Goal: Task Accomplishment & Management: Use online tool/utility

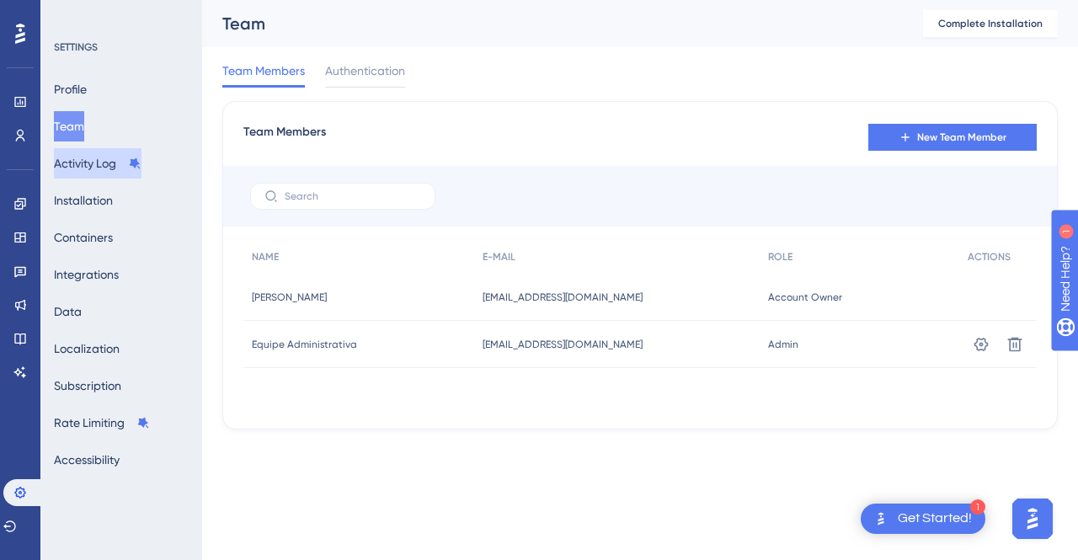
click at [90, 170] on button "Activity Log" at bounding box center [98, 163] width 88 height 30
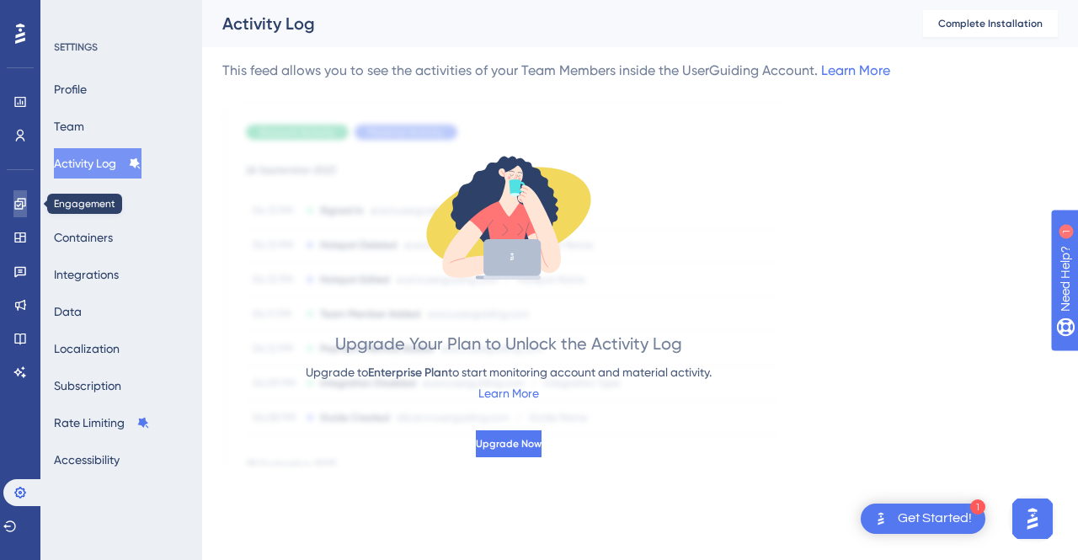
click at [17, 208] on icon at bounding box center [19, 203] width 13 height 13
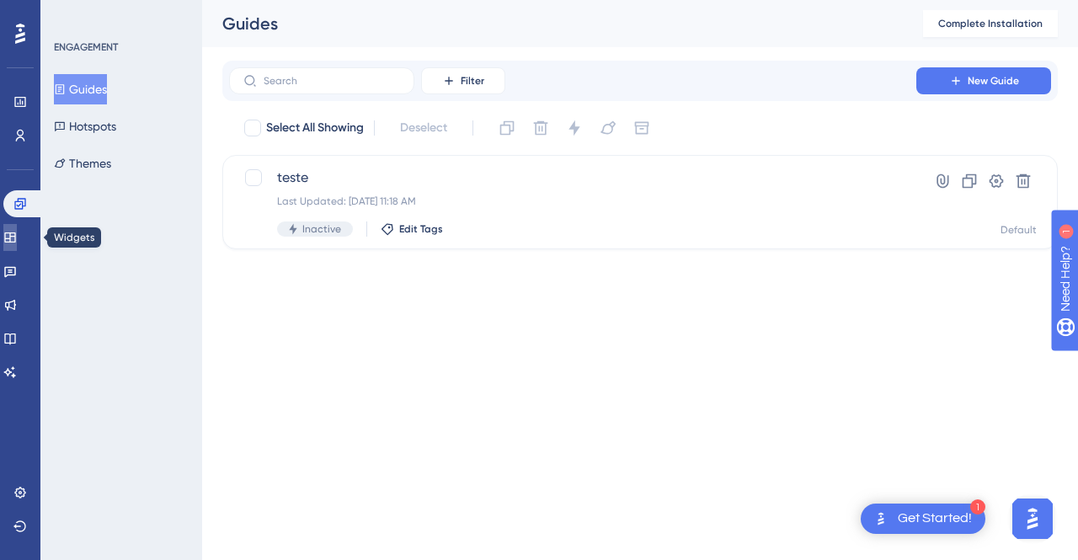
click at [17, 245] on link at bounding box center [9, 237] width 13 height 27
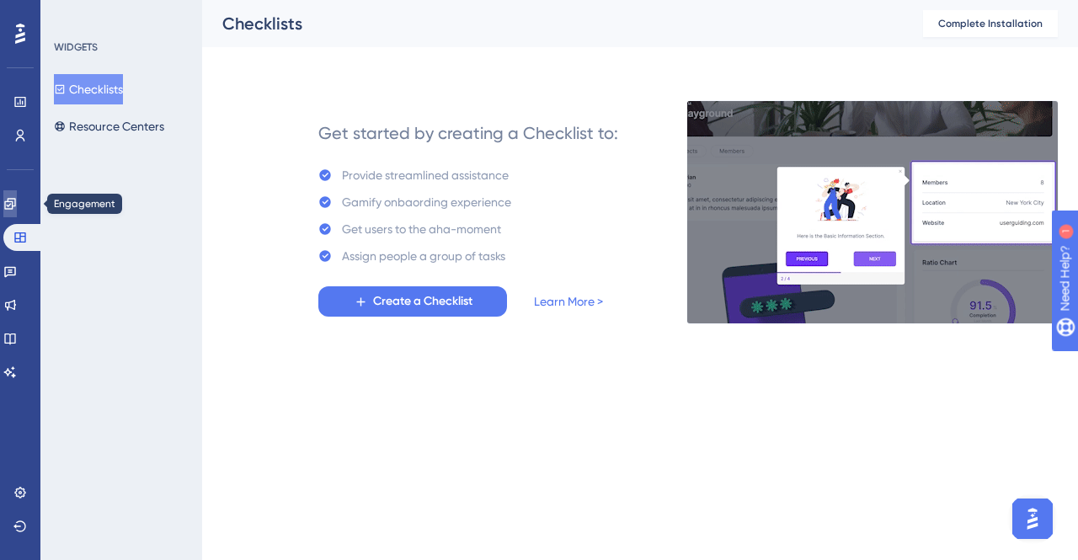
click at [17, 216] on link at bounding box center [9, 203] width 13 height 27
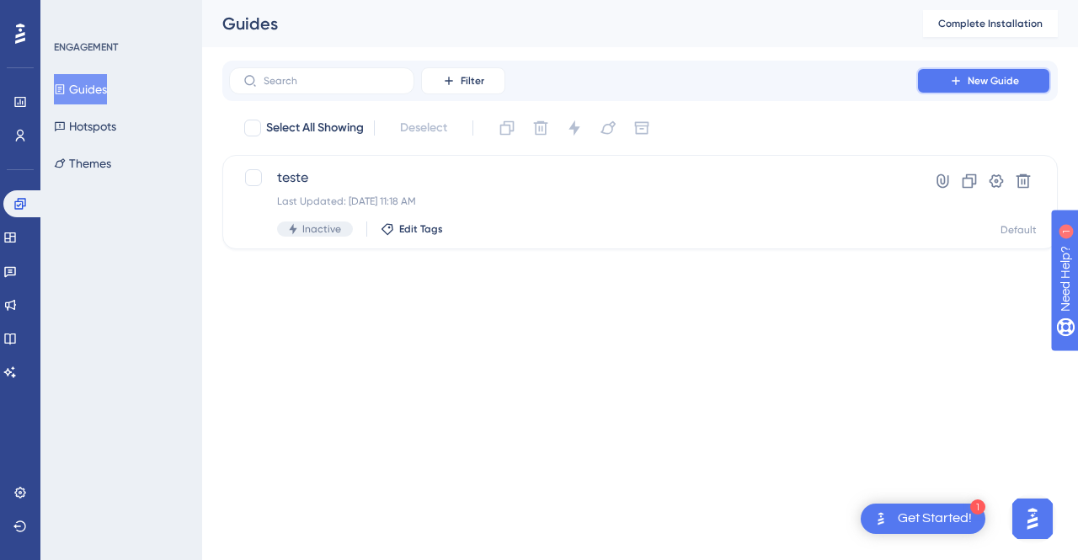
click at [1019, 75] on button "New Guide" at bounding box center [984, 80] width 135 height 27
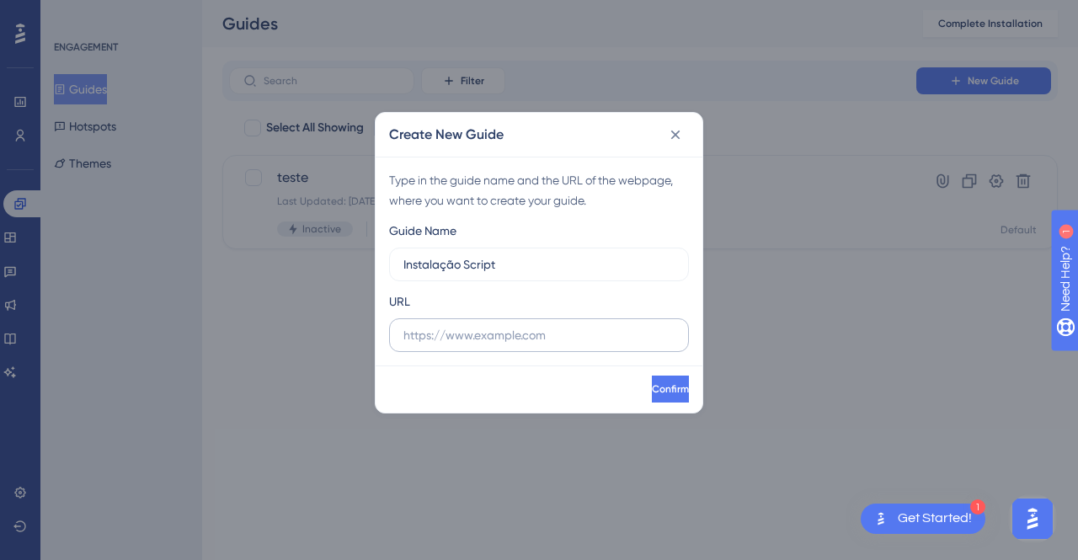
type input "Instalação Script"
click at [571, 340] on input "text" at bounding box center [539, 335] width 271 height 19
paste input "[URL][DOMAIN_NAME]"
type input "[URL][DOMAIN_NAME]"
click at [684, 397] on button "Confirm" at bounding box center [670, 389] width 37 height 27
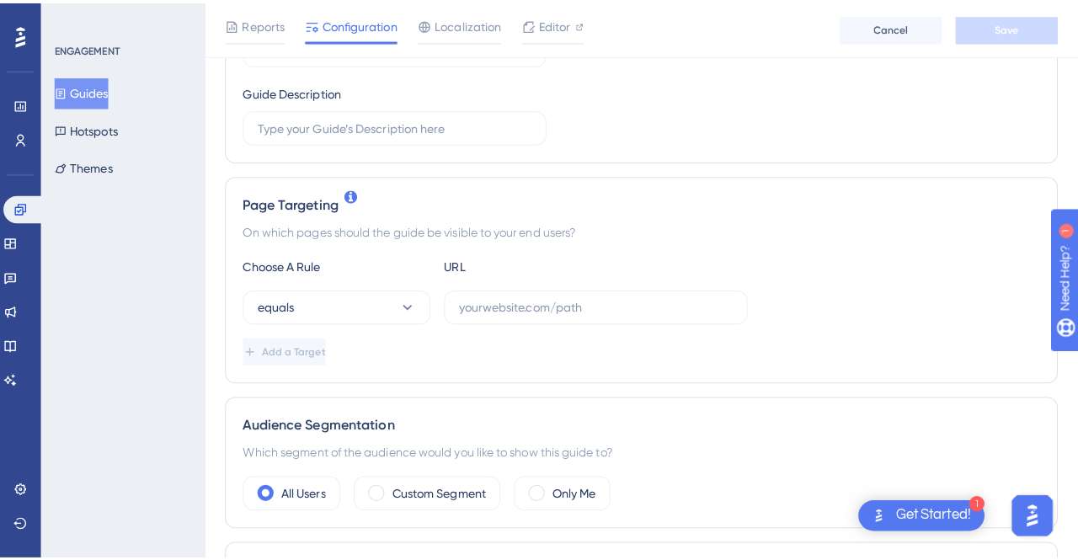
scroll to position [361, 0]
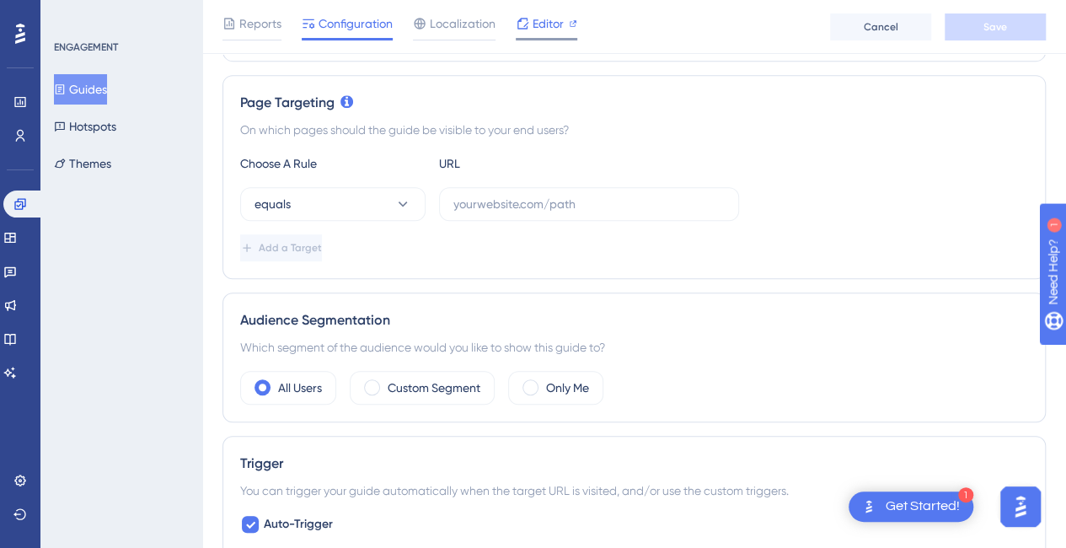
click at [536, 30] on span "Editor" at bounding box center [547, 23] width 31 height 20
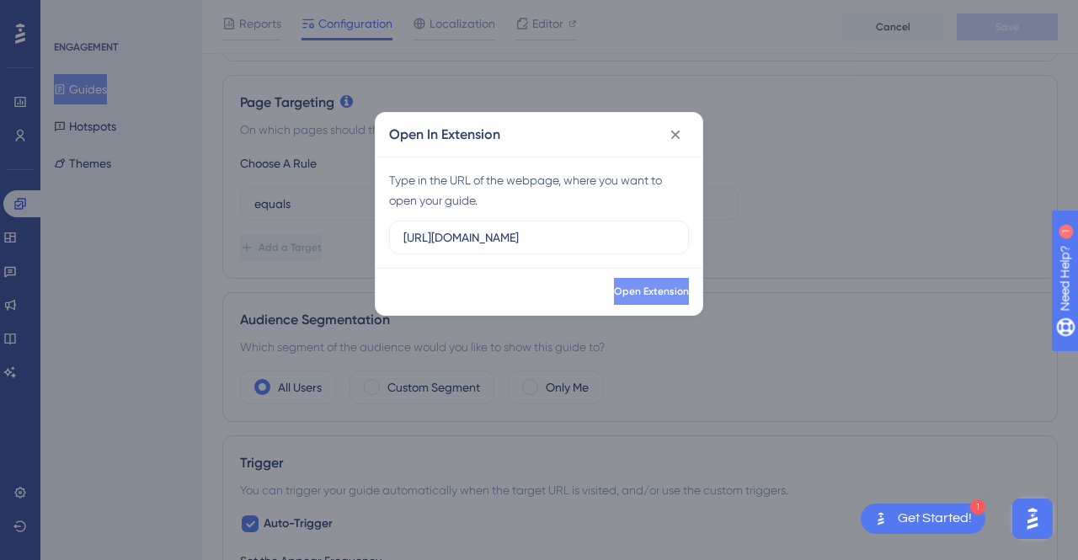
type input "[URL][DOMAIN_NAME]"
click at [630, 292] on span "Open Extension" at bounding box center [650, 291] width 75 height 13
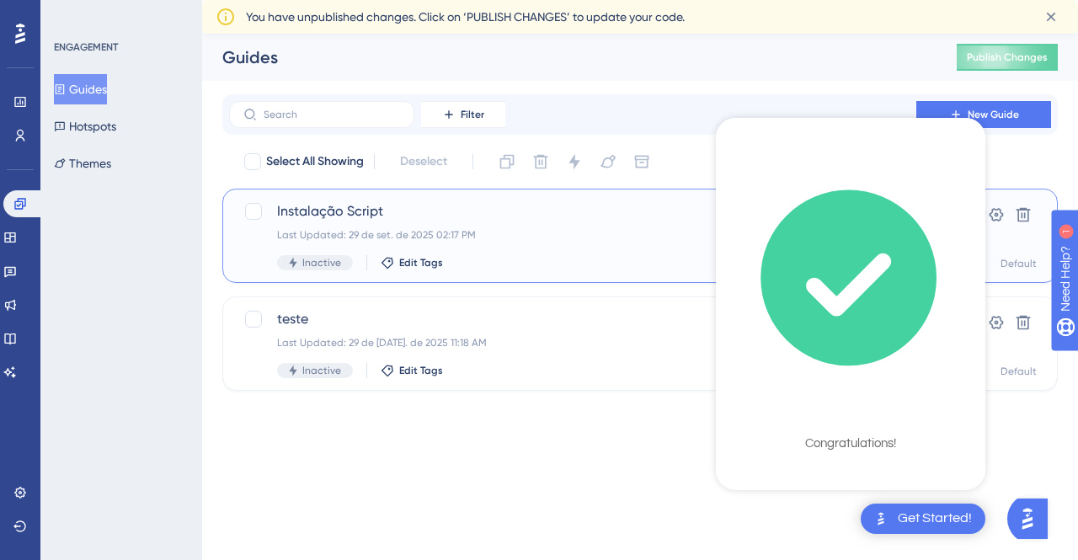
click at [605, 240] on div "Last Updated: 29 de set. de 2025 02:17 PM" at bounding box center [572, 234] width 591 height 13
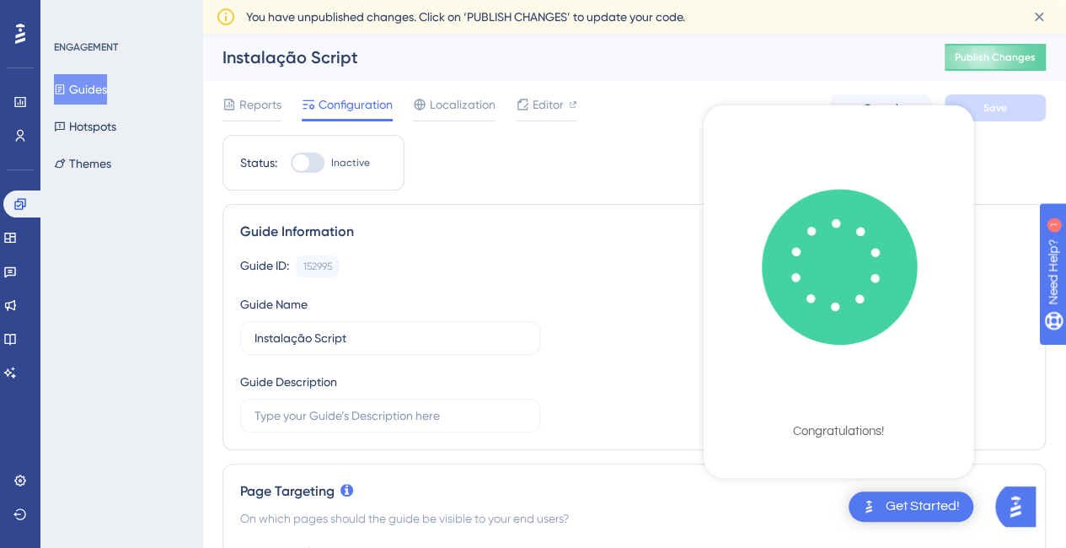
click at [314, 163] on div at bounding box center [308, 162] width 34 height 20
click at [291, 163] on input "Inactive" at bounding box center [290, 163] width 1 height 1
checkbox input "true"
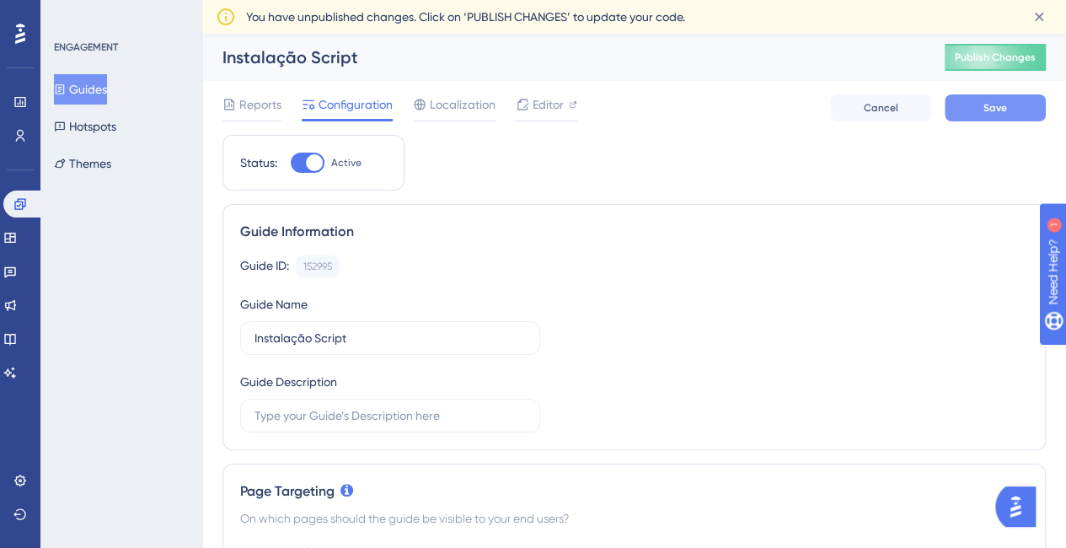
click at [996, 100] on button "Save" at bounding box center [994, 107] width 101 height 27
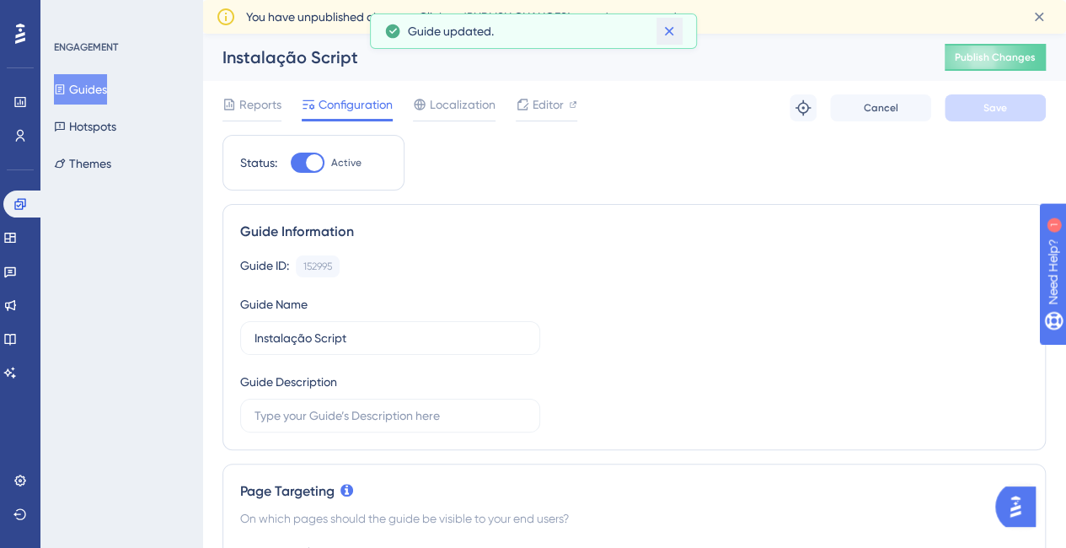
click at [671, 28] on icon at bounding box center [669, 31] width 9 height 9
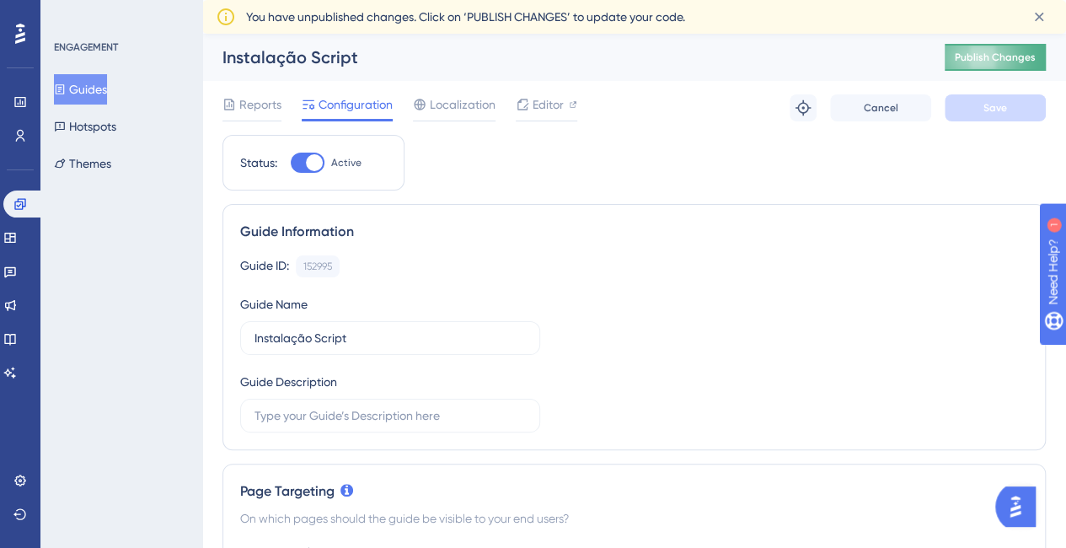
click at [1003, 55] on span "Publish Changes" at bounding box center [995, 57] width 81 height 13
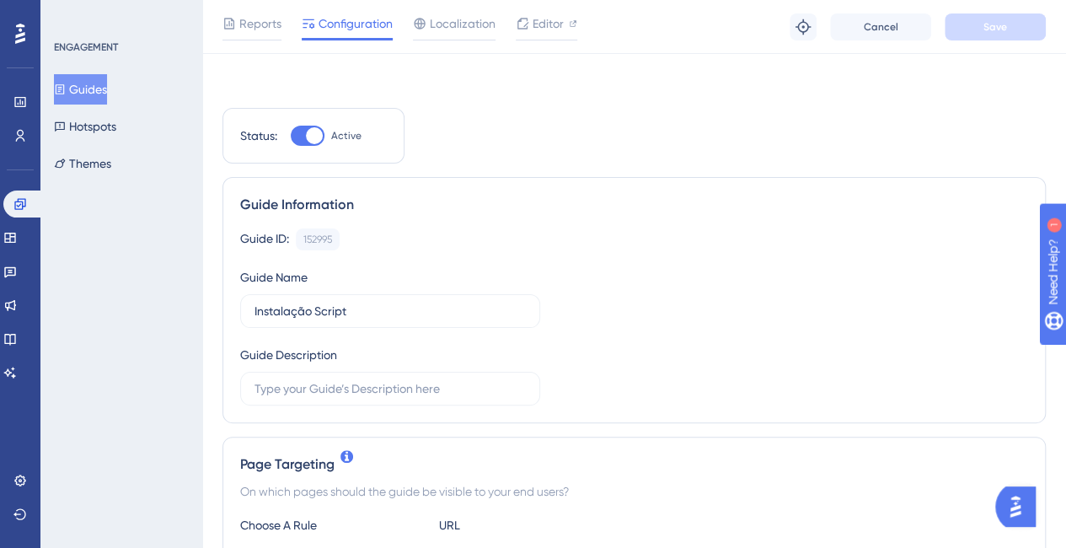
scroll to position [169, 0]
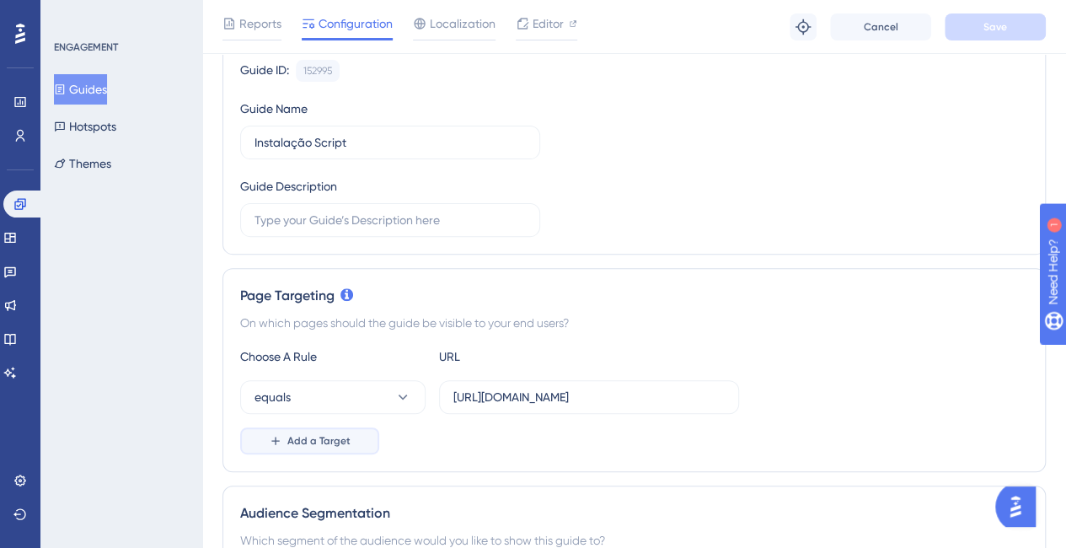
click at [276, 434] on icon at bounding box center [275, 440] width 13 height 13
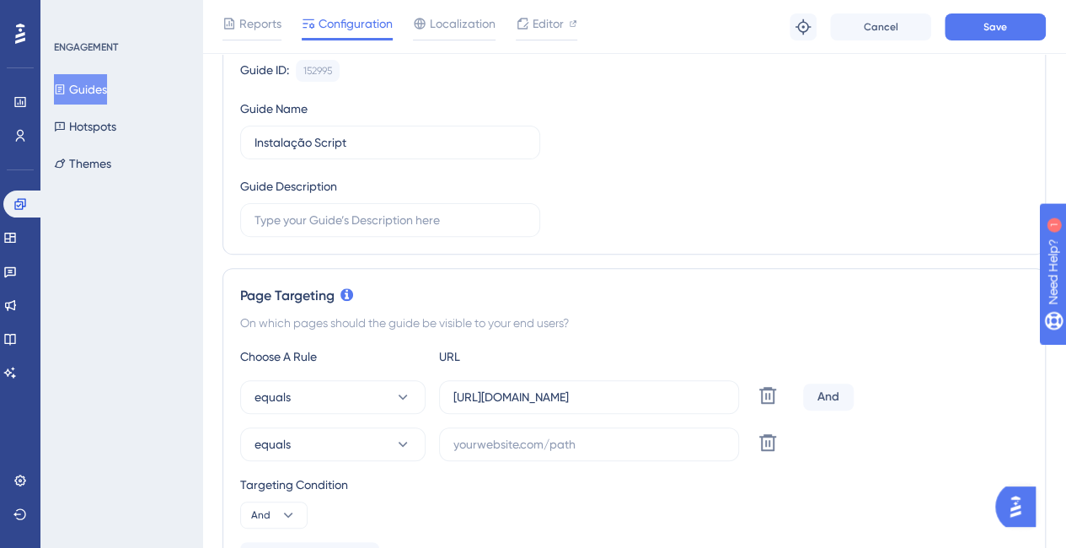
scroll to position [337, 0]
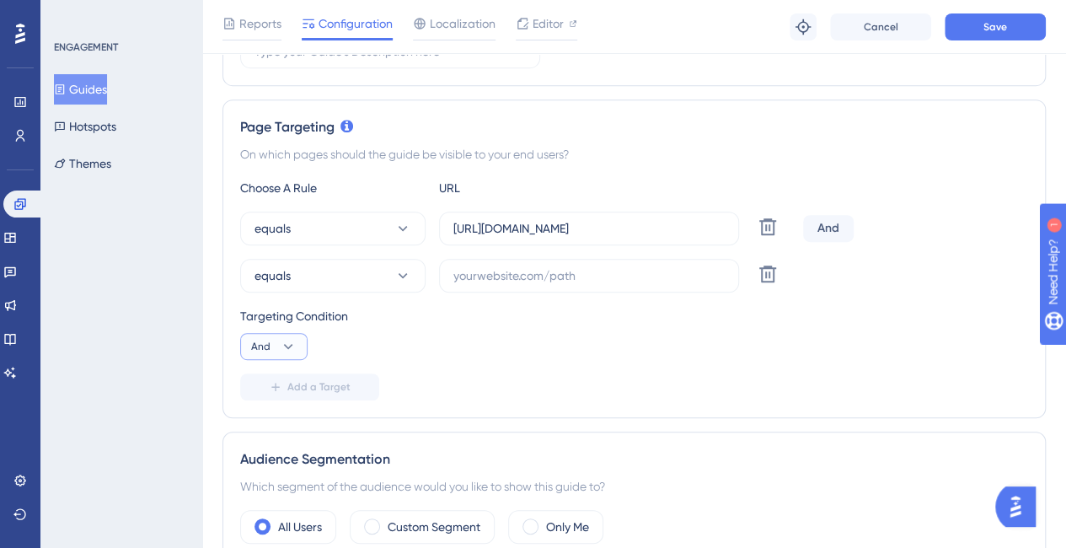
click at [280, 345] on icon at bounding box center [288, 346] width 17 height 17
click at [301, 277] on button "equals" at bounding box center [332, 276] width 185 height 34
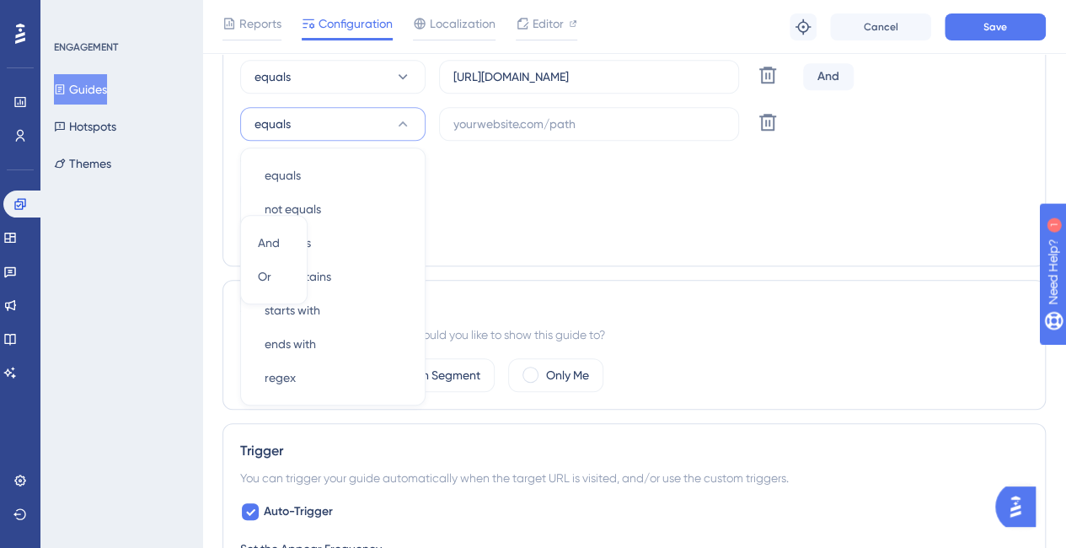
click at [499, 218] on div "Choose A Rule URL equals [URL][DOMAIN_NAME] Delete And equals equals equals not…" at bounding box center [634, 137] width 788 height 222
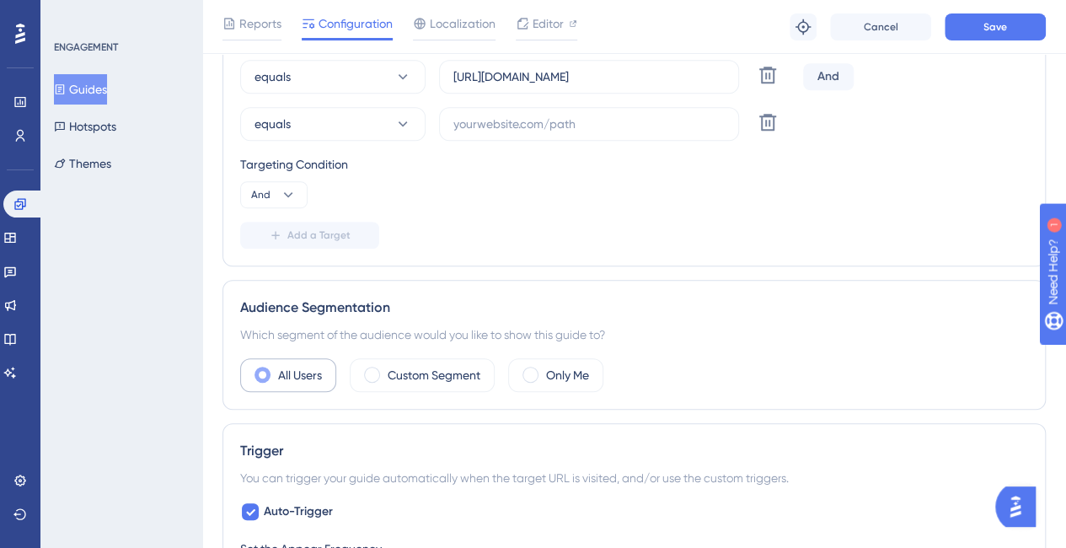
click at [317, 366] on label "All Users" at bounding box center [300, 375] width 44 height 20
click at [393, 377] on label "Custom Segment" at bounding box center [434, 375] width 93 height 20
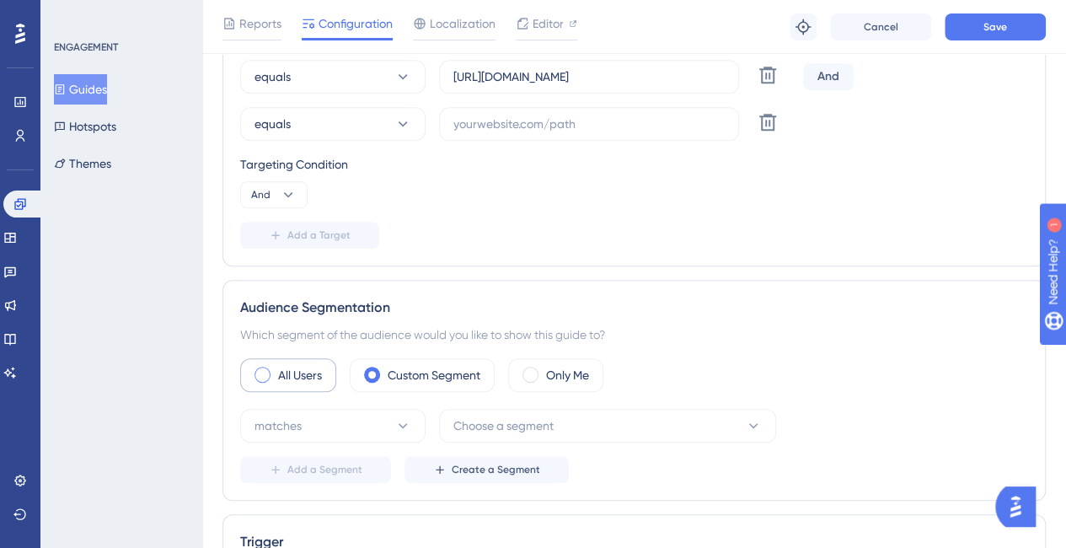
click at [294, 379] on label "All Users" at bounding box center [300, 375] width 44 height 20
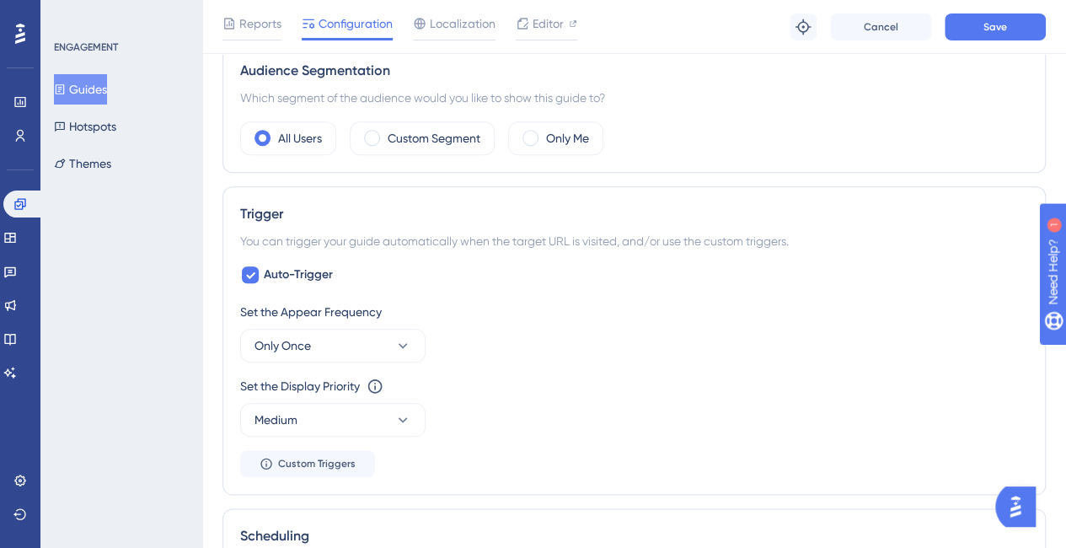
scroll to position [741, 0]
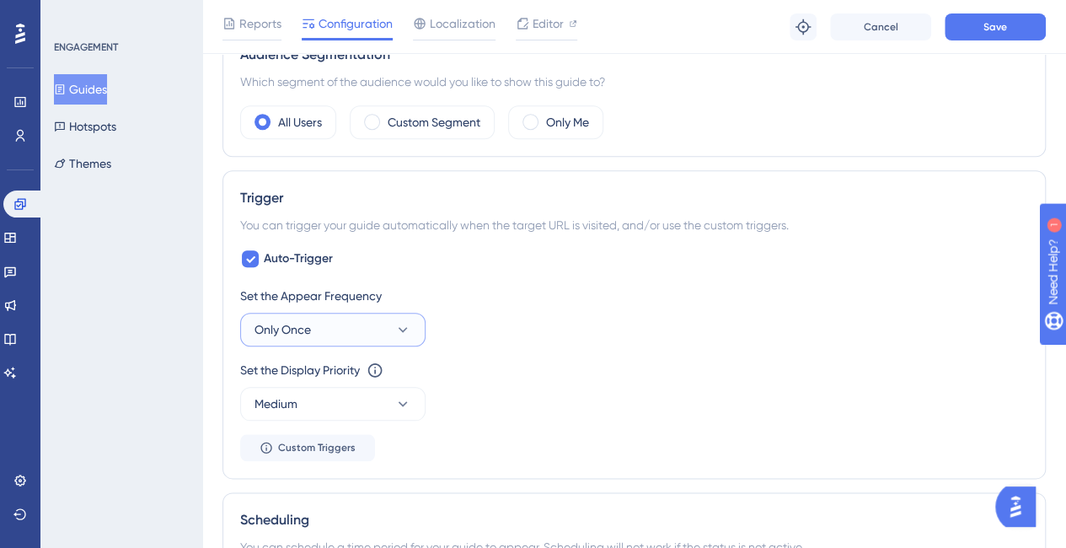
click at [298, 334] on span "Only Once" at bounding box center [282, 329] width 56 height 20
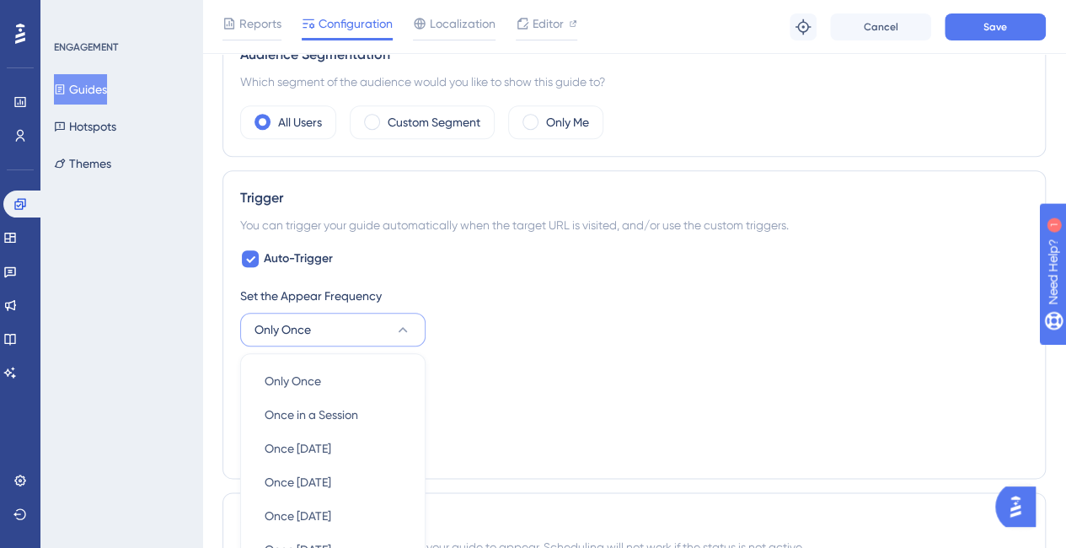
scroll to position [944, 0]
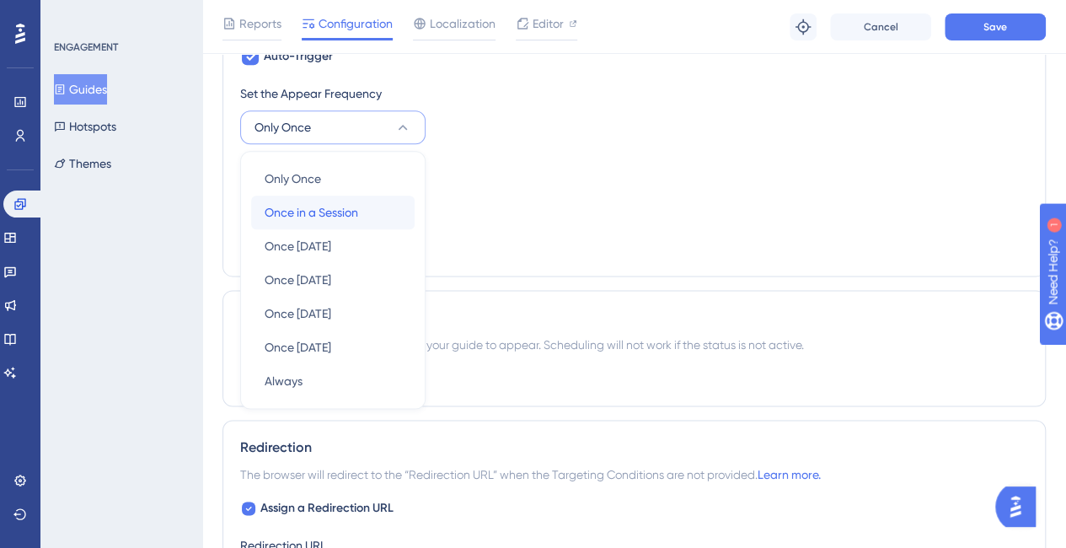
click at [321, 205] on span "Once in a Session" at bounding box center [312, 212] width 94 height 20
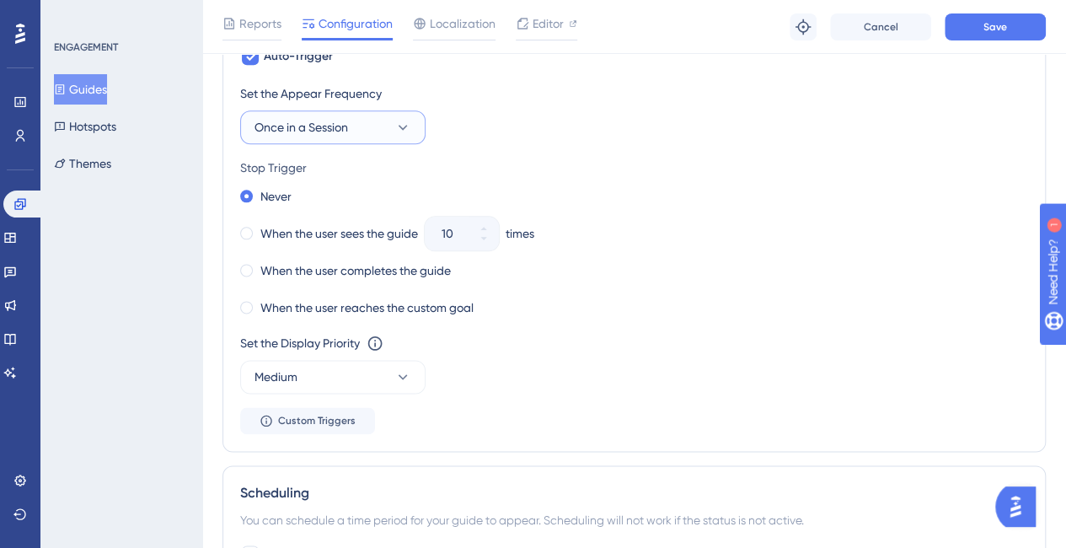
click at [372, 124] on button "Once in a Session" at bounding box center [332, 127] width 185 height 34
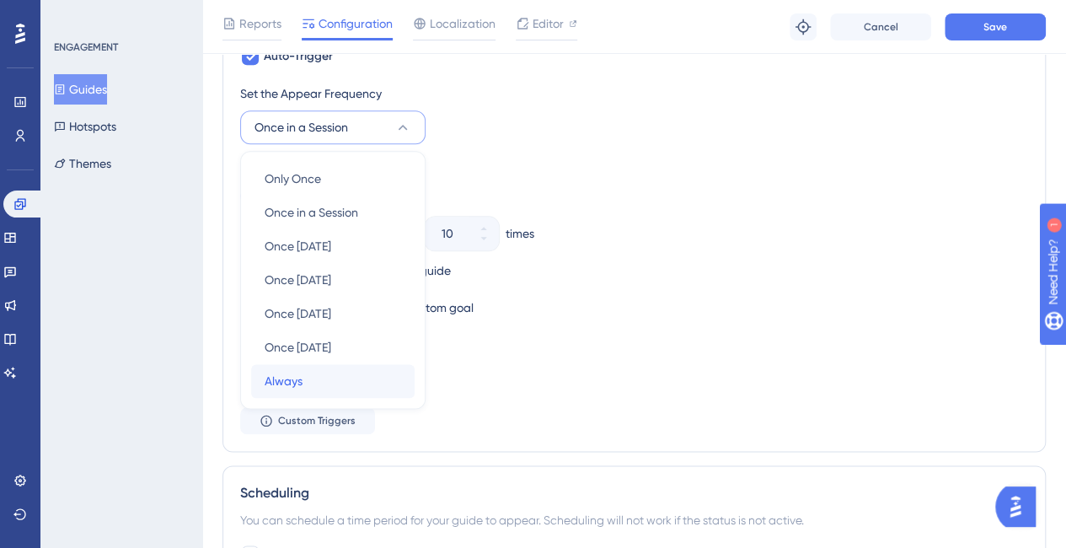
click at [393, 374] on div "Always Always" at bounding box center [333, 381] width 136 height 34
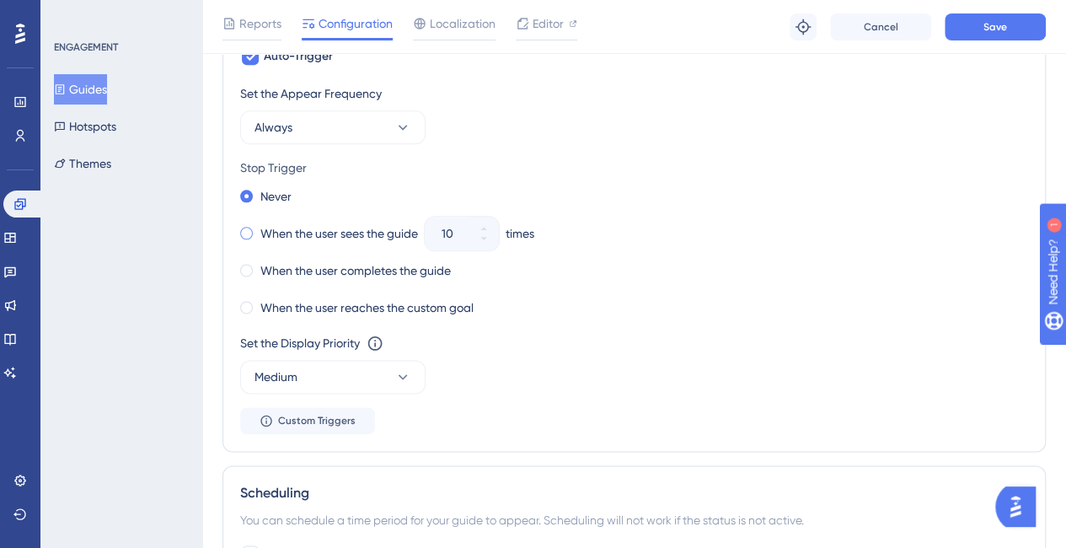
click at [244, 231] on span at bounding box center [246, 233] width 13 height 13
click at [258, 229] on input "radio" at bounding box center [258, 229] width 0 height 0
click at [485, 237] on icon at bounding box center [484, 238] width 10 height 10
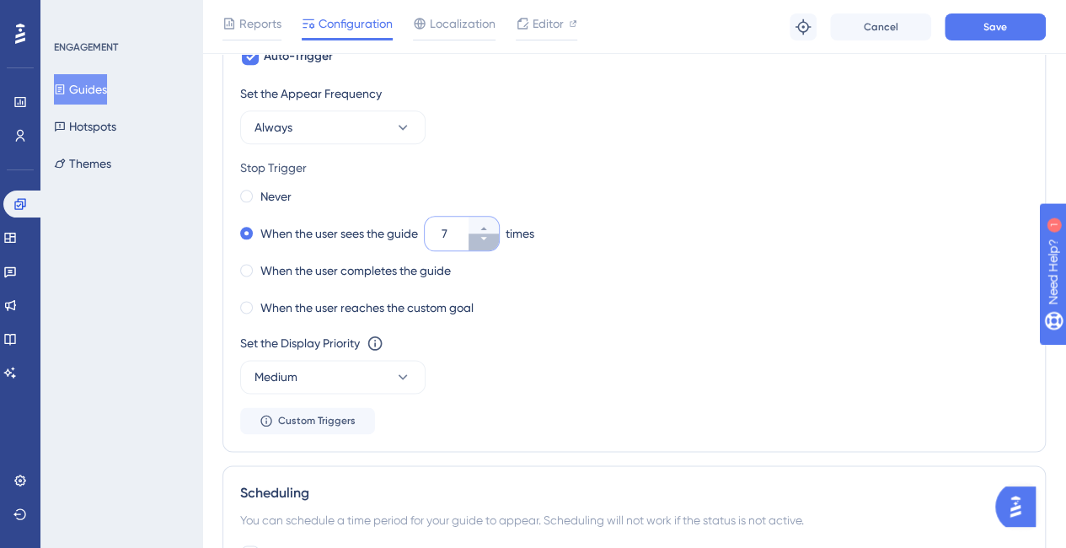
click at [485, 237] on icon at bounding box center [484, 238] width 10 height 10
type input "5"
click at [520, 296] on div "When the user reaches the custom goal" at bounding box center [634, 308] width 788 height 24
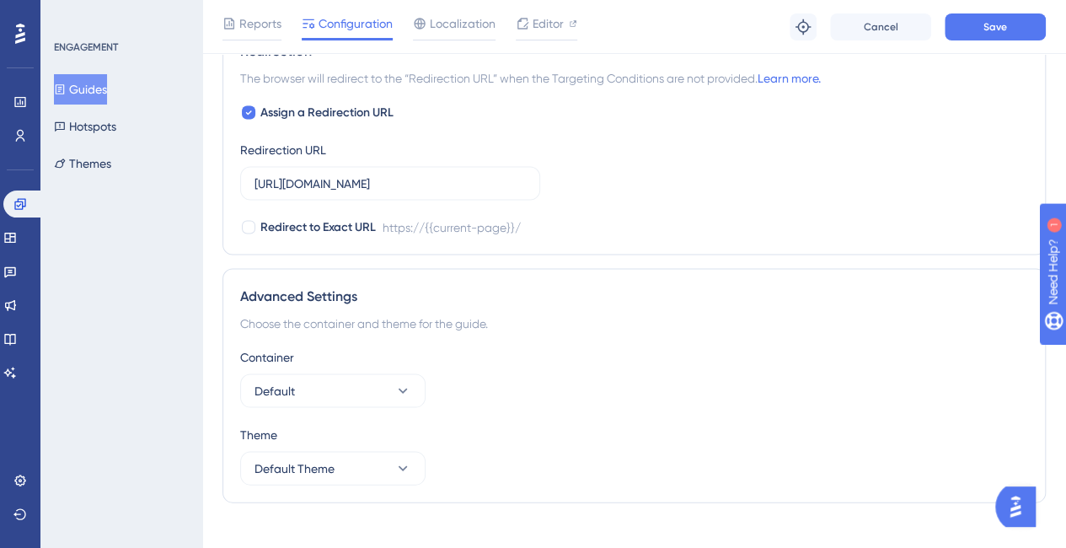
scroll to position [1531, 0]
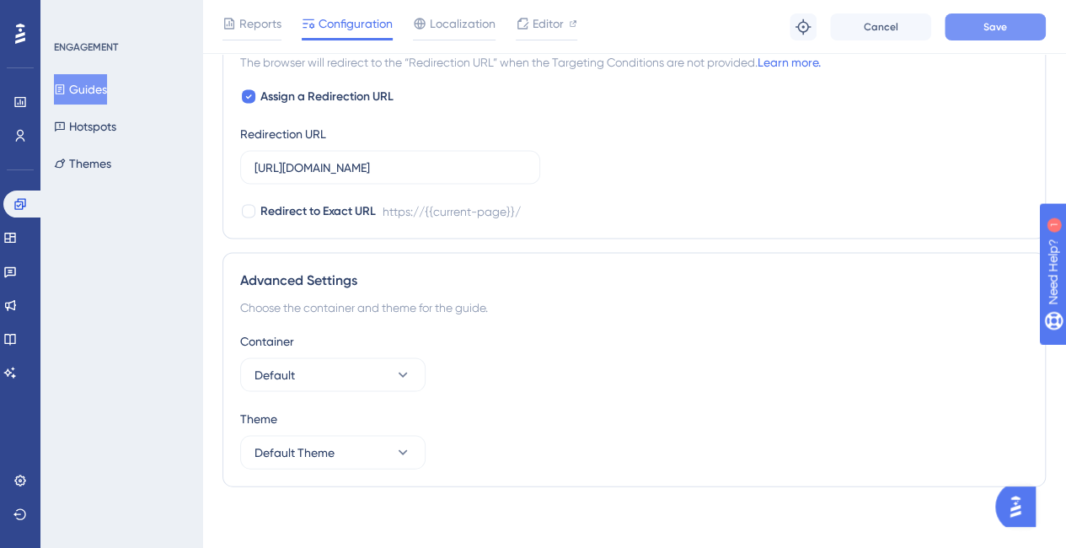
click at [1027, 29] on button "Save" at bounding box center [994, 26] width 101 height 27
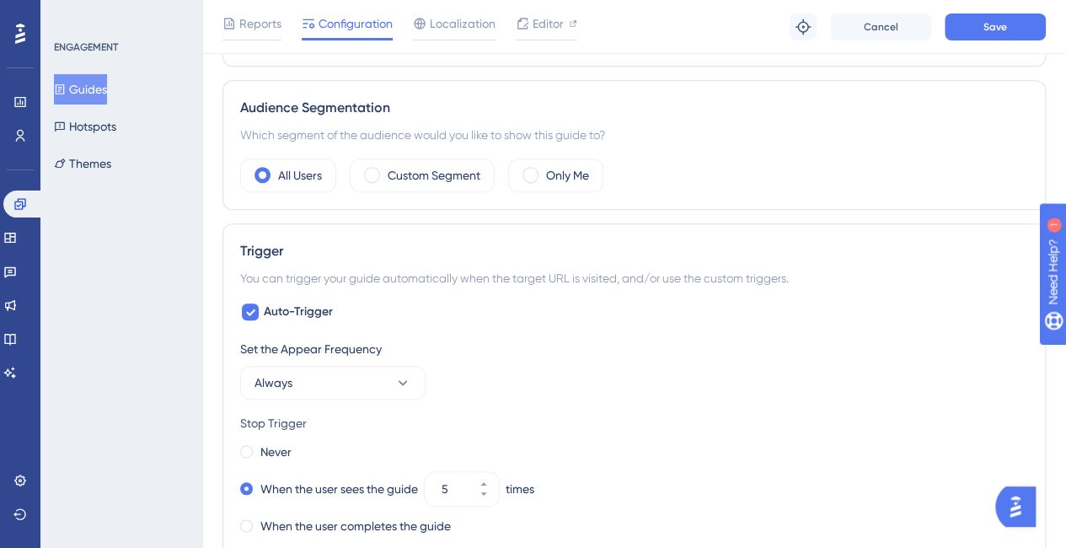
scroll to position [773, 0]
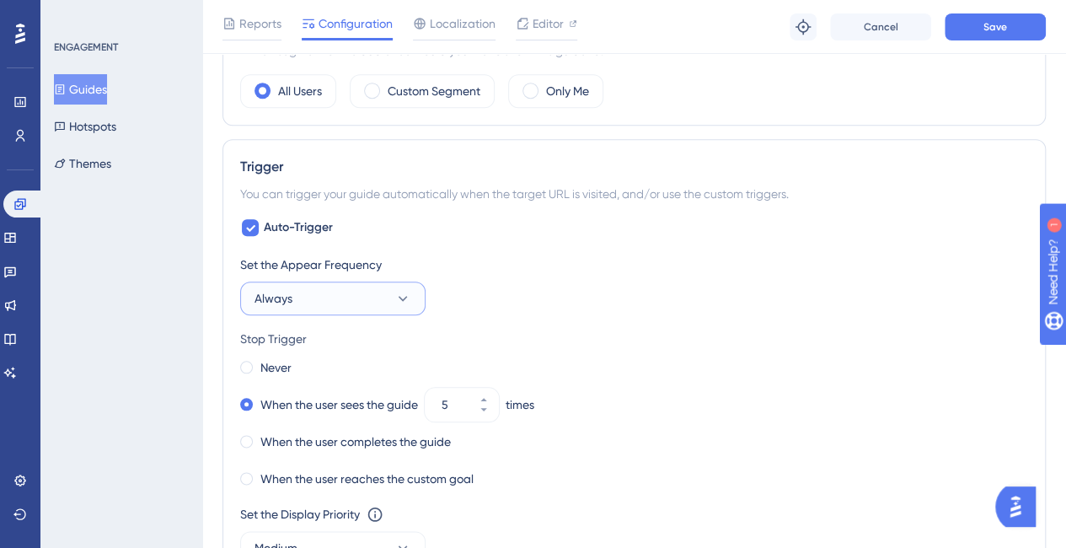
click at [345, 289] on button "Always" at bounding box center [332, 298] width 185 height 34
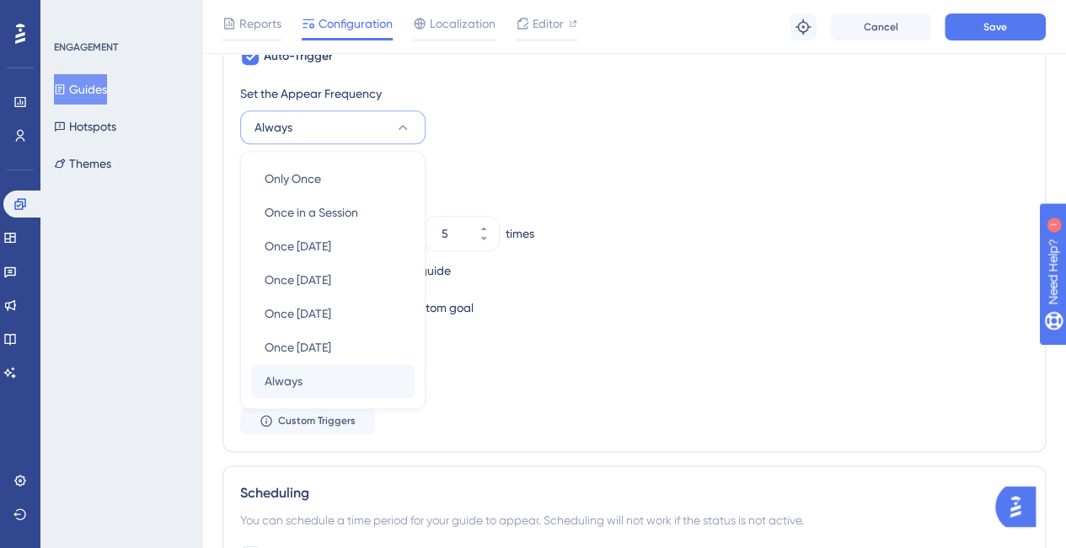
scroll to position [1028, 0]
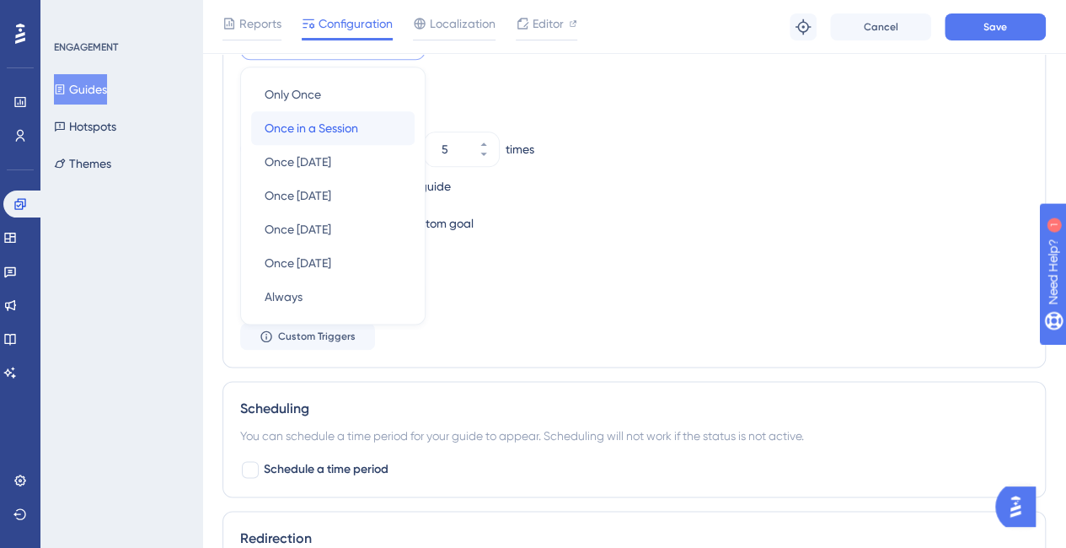
click at [325, 129] on span "Once in a Session" at bounding box center [312, 128] width 94 height 20
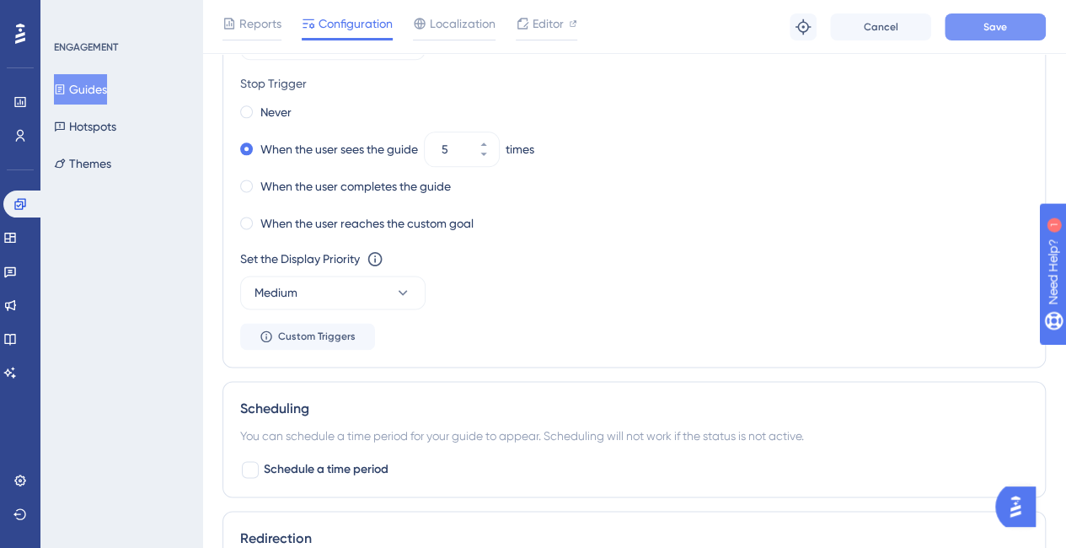
click at [1002, 19] on button "Save" at bounding box center [994, 26] width 101 height 27
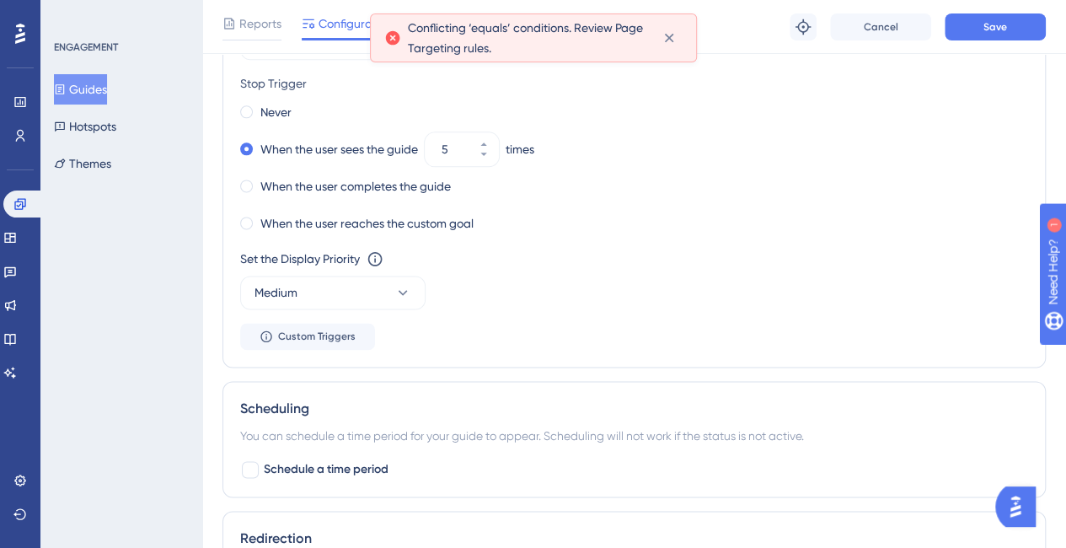
click at [583, 40] on span "Conflicting ‘equals’ conditions. Review Page Targeting rules." at bounding box center [529, 38] width 242 height 40
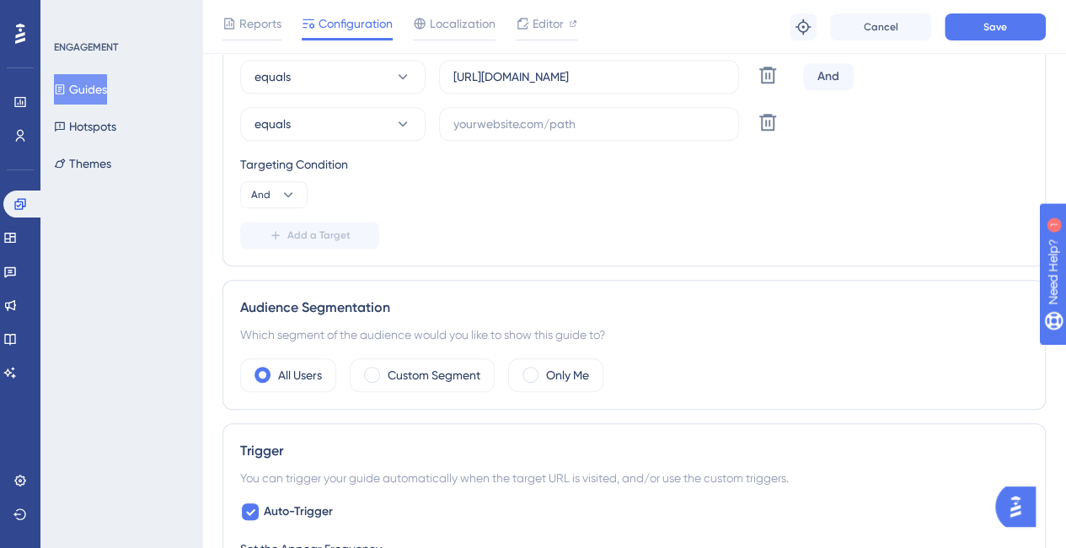
scroll to position [438, 0]
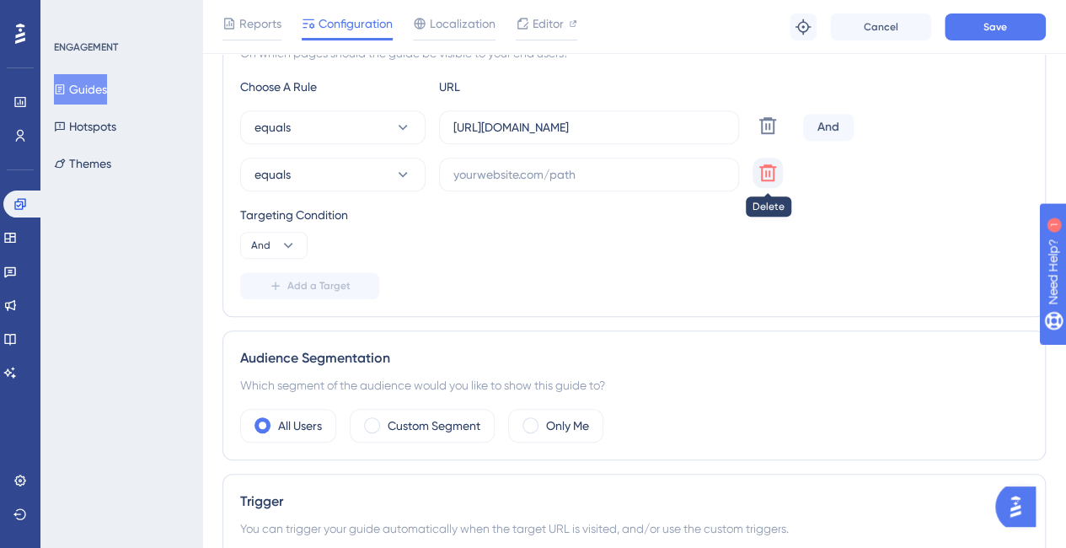
click at [758, 173] on icon at bounding box center [767, 173] width 20 height 20
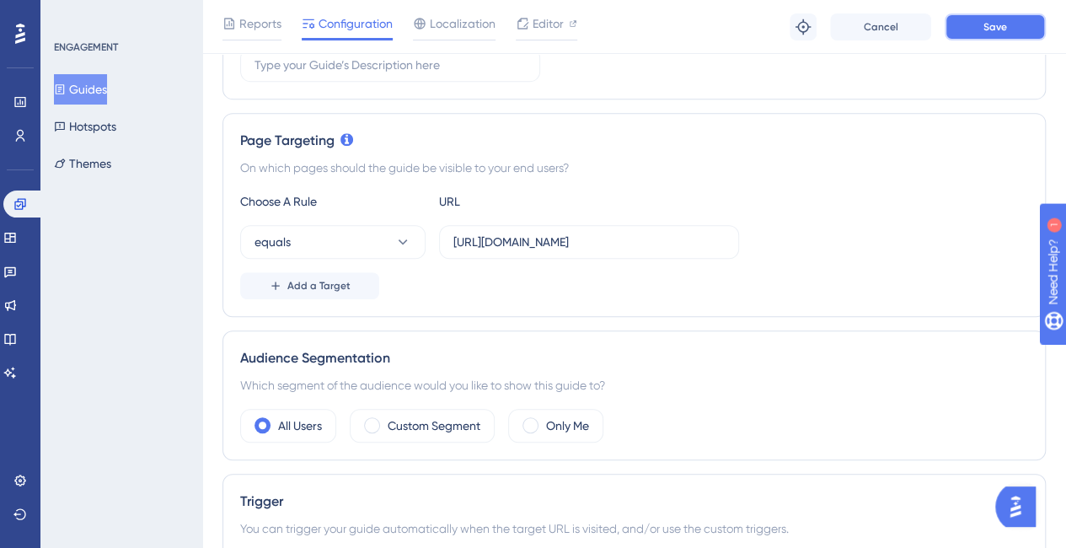
drag, startPoint x: 963, startPoint y: 29, endPoint x: 890, endPoint y: 282, distance: 263.2
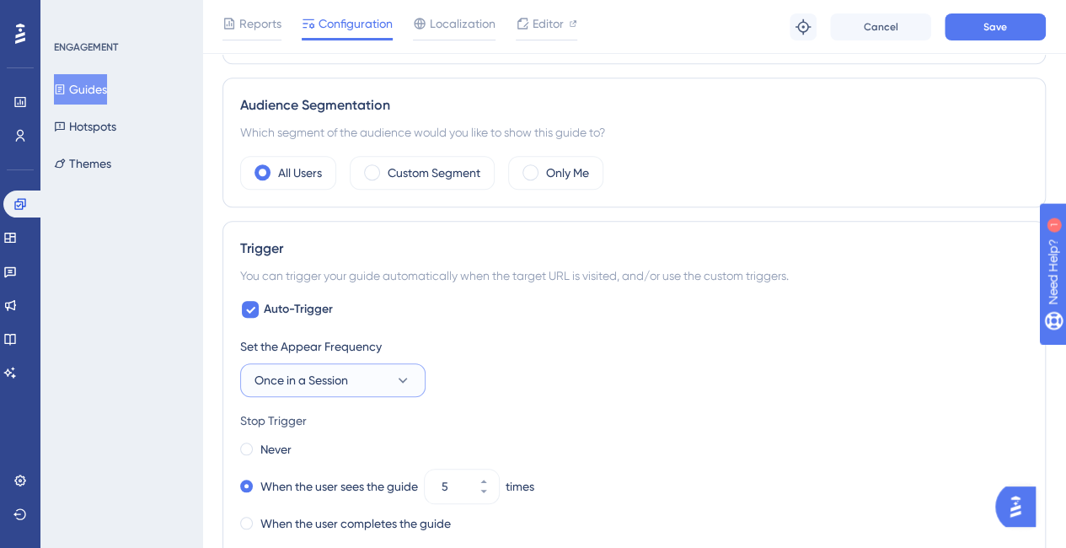
click at [288, 385] on span "Once in a Session" at bounding box center [301, 380] width 94 height 20
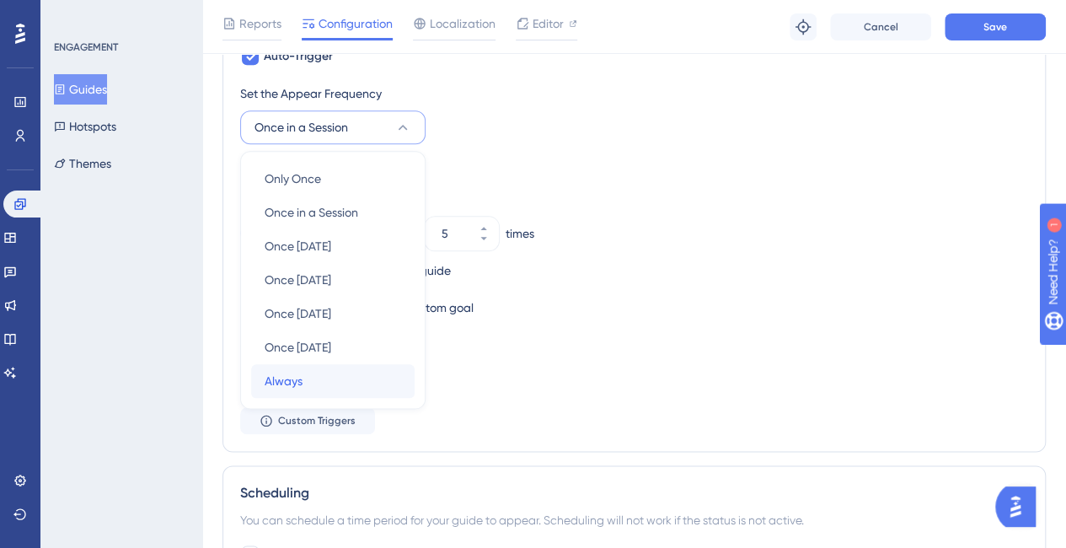
click at [286, 376] on span "Always" at bounding box center [284, 381] width 38 height 20
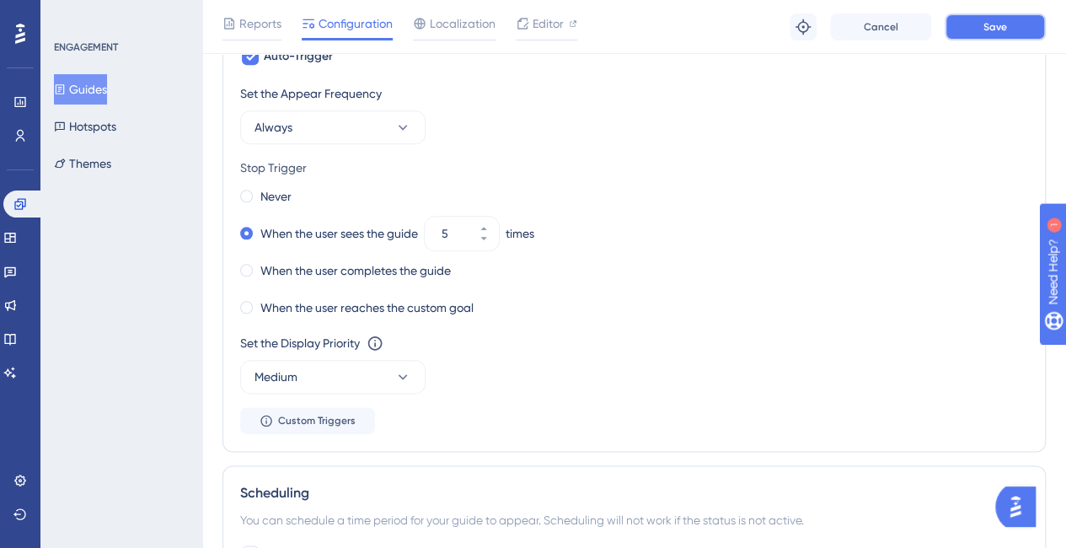
click at [959, 35] on button "Save" at bounding box center [994, 26] width 101 height 27
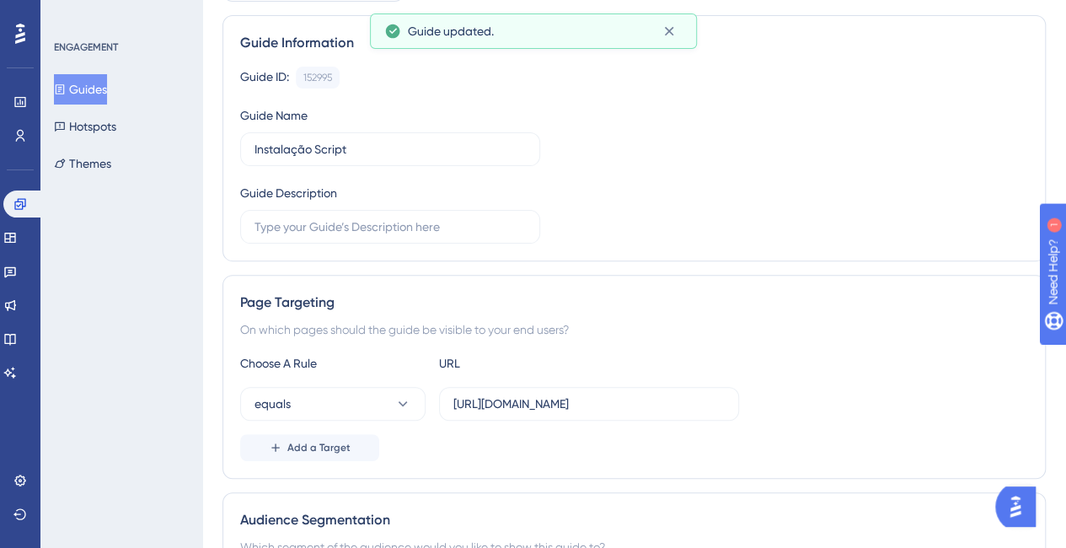
scroll to position [0, 0]
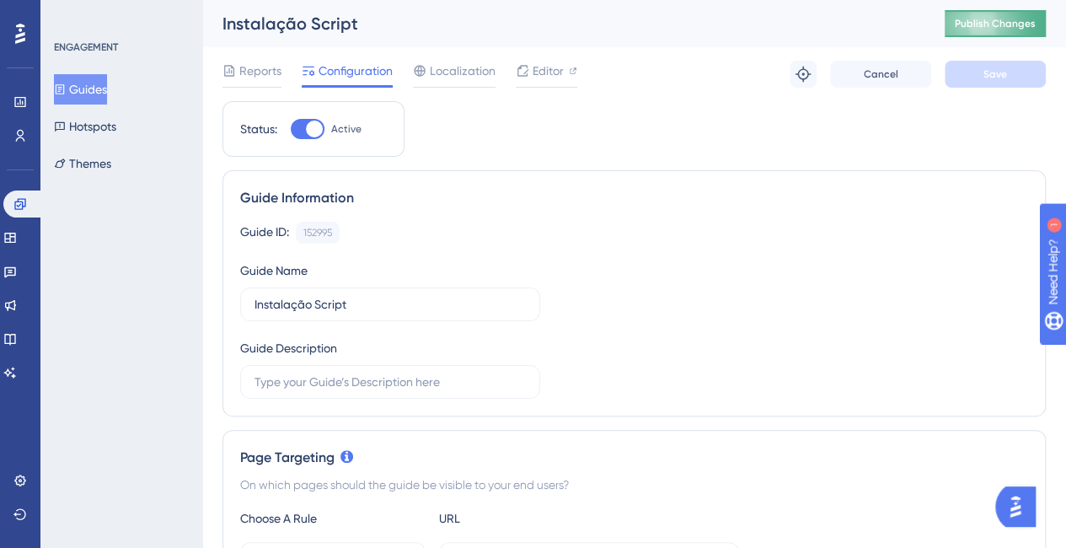
click at [1024, 20] on span "Publish Changes" at bounding box center [995, 23] width 81 height 13
